Goal: Transaction & Acquisition: Purchase product/service

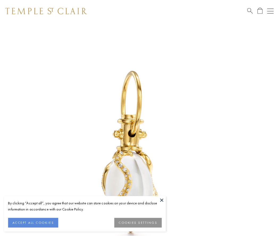
scroll to position [7, 0]
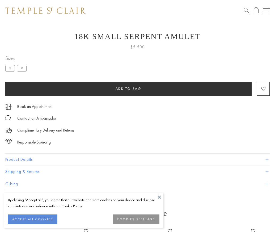
click at [128, 89] on span "Add to bag" at bounding box center [129, 88] width 26 height 5
